Goal: Transaction & Acquisition: Purchase product/service

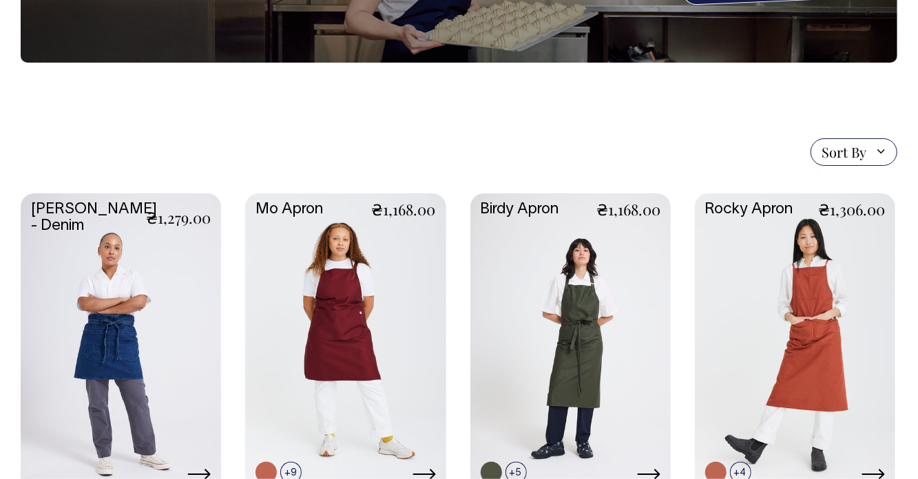
click at [384, 327] on link at bounding box center [345, 342] width 200 height 298
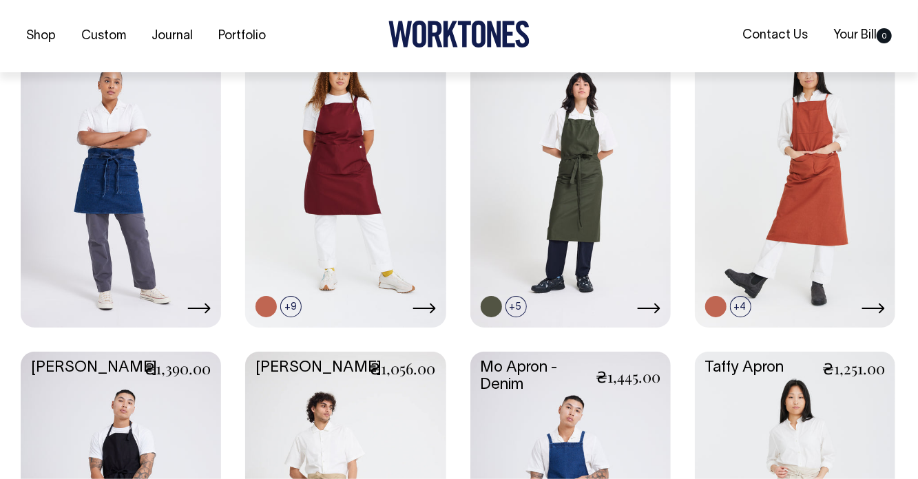
scroll to position [388, 0]
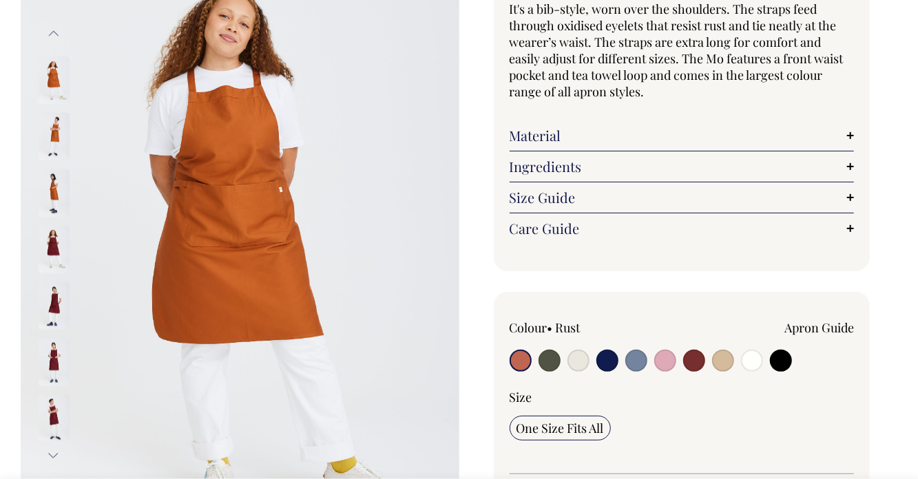
scroll to position [157, 0]
click at [850, 196] on link "Size Guide" at bounding box center [682, 197] width 345 height 17
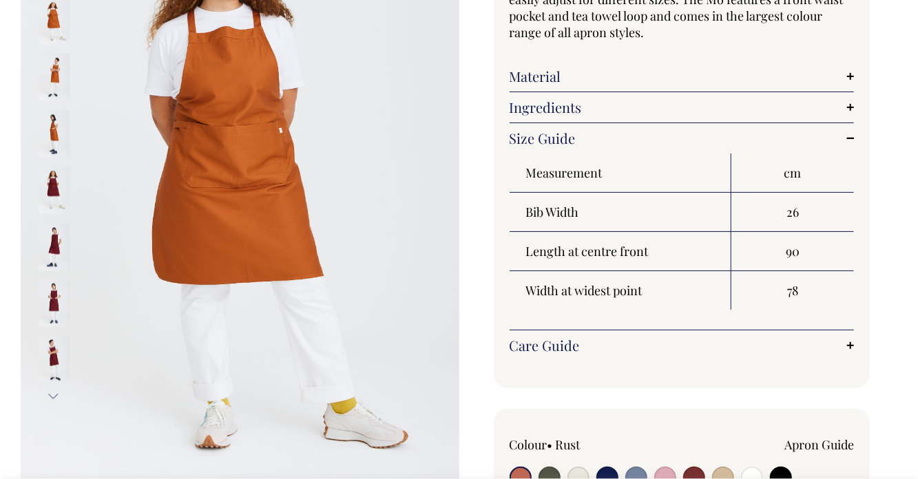
scroll to position [218, 0]
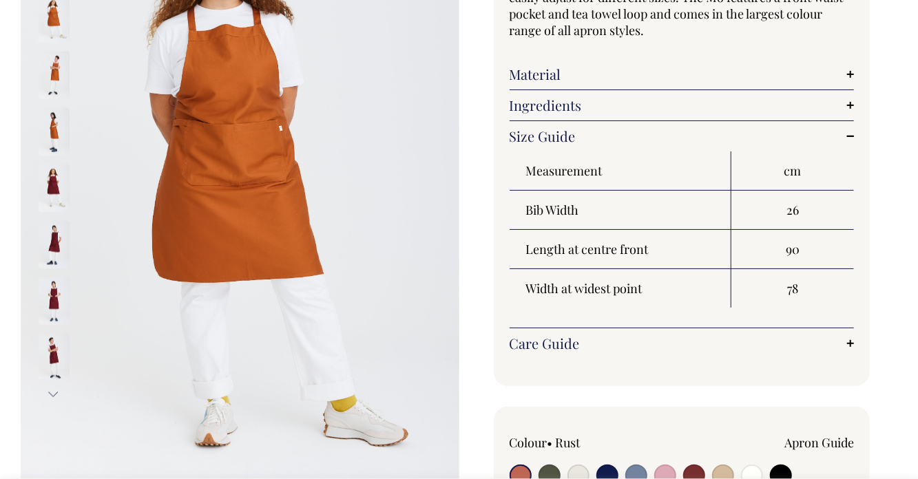
click at [538, 208] on th "Bib Width" at bounding box center [621, 210] width 222 height 39
click at [538, 211] on th "Bib Width" at bounding box center [621, 210] width 222 height 39
click at [573, 208] on th "Bib Width" at bounding box center [621, 210] width 222 height 39
click at [573, 207] on th "Bib Width" at bounding box center [621, 210] width 222 height 39
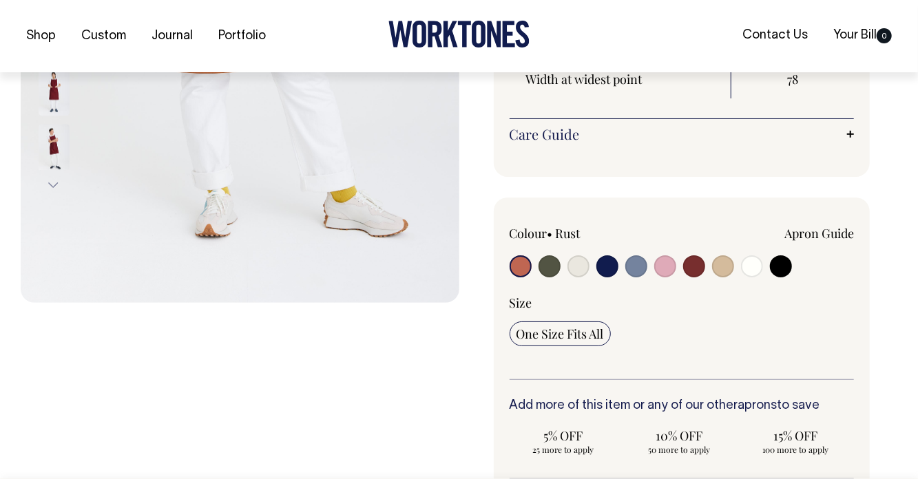
scroll to position [431, 0]
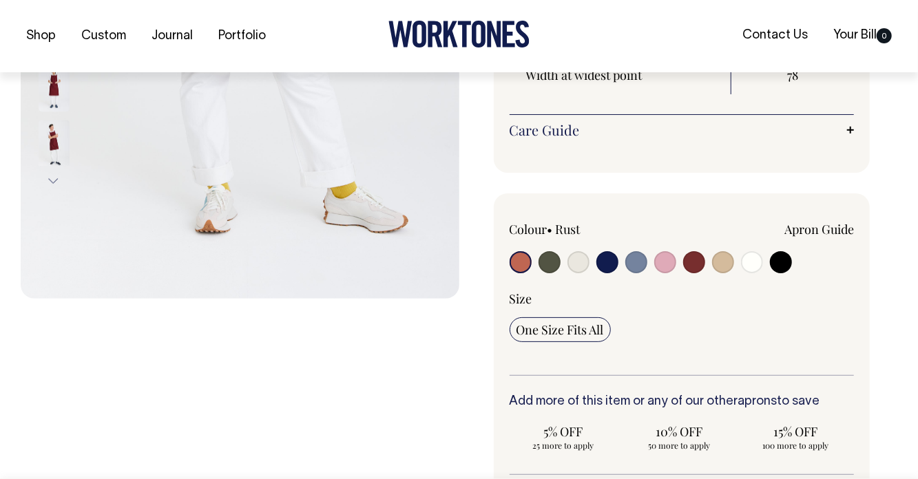
click at [574, 264] on input "radio" at bounding box center [578, 262] width 22 height 22
radio input "true"
select select "Natural"
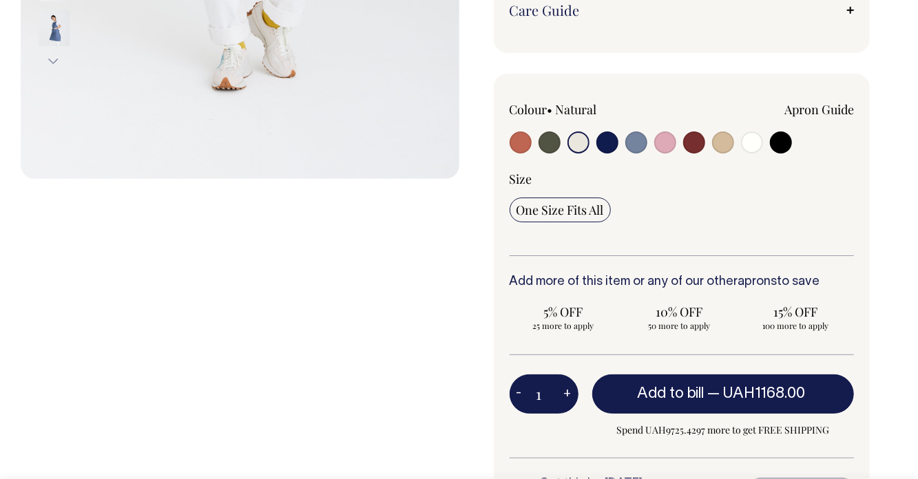
scroll to position [545, 0]
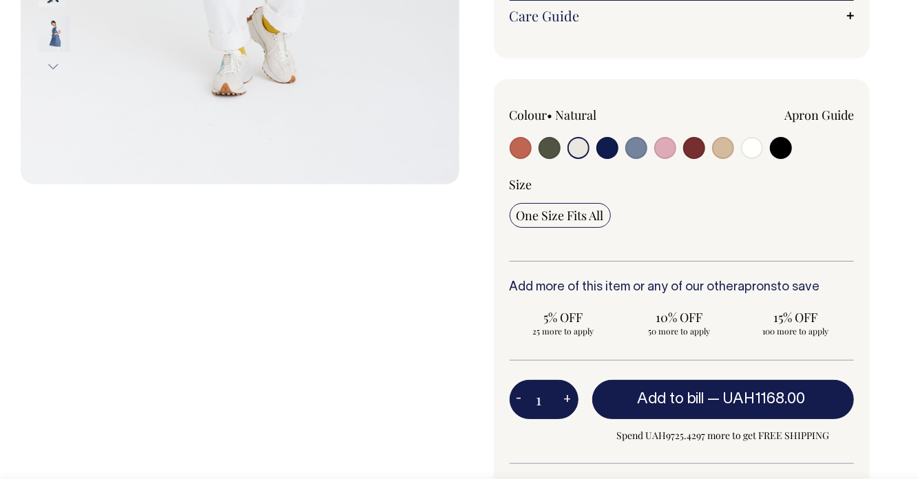
click at [589, 211] on span "One Size Fits All" at bounding box center [559, 215] width 87 height 17
click at [589, 211] on input "One Size Fits All" at bounding box center [560, 215] width 101 height 25
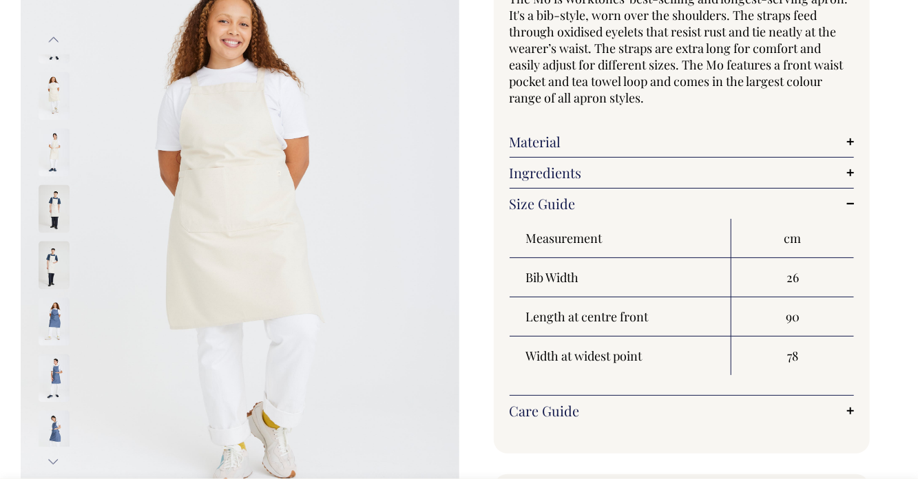
scroll to position [154, 0]
